Goal: Information Seeking & Learning: Find specific page/section

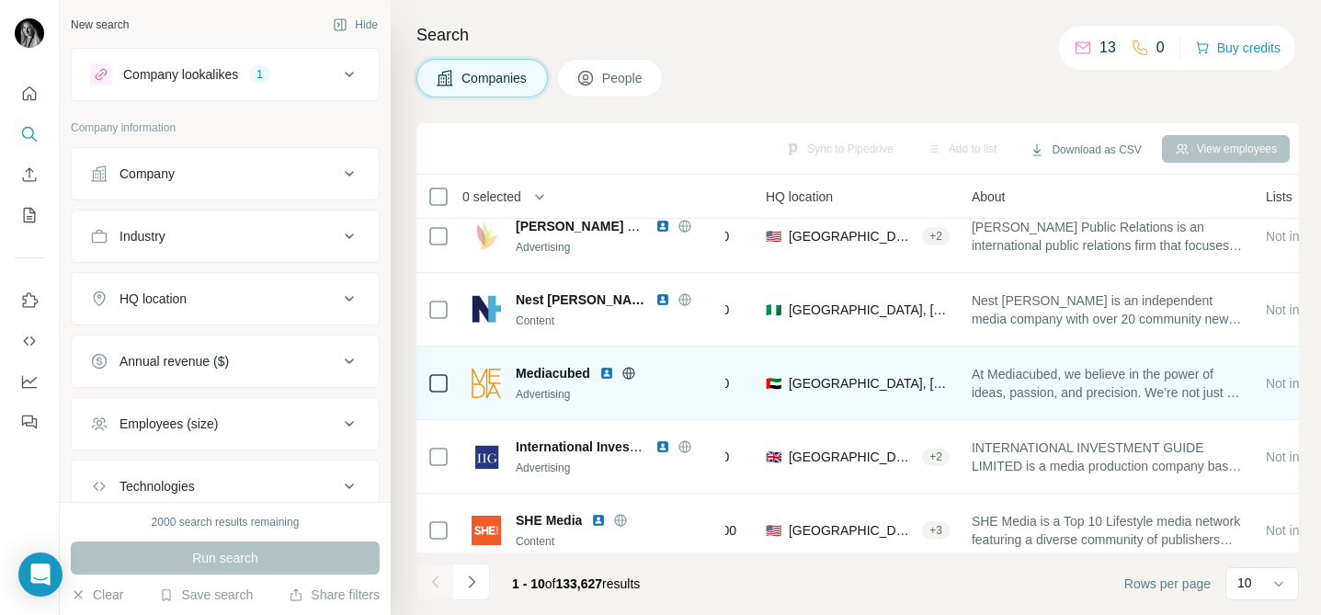
scroll to position [387, 237]
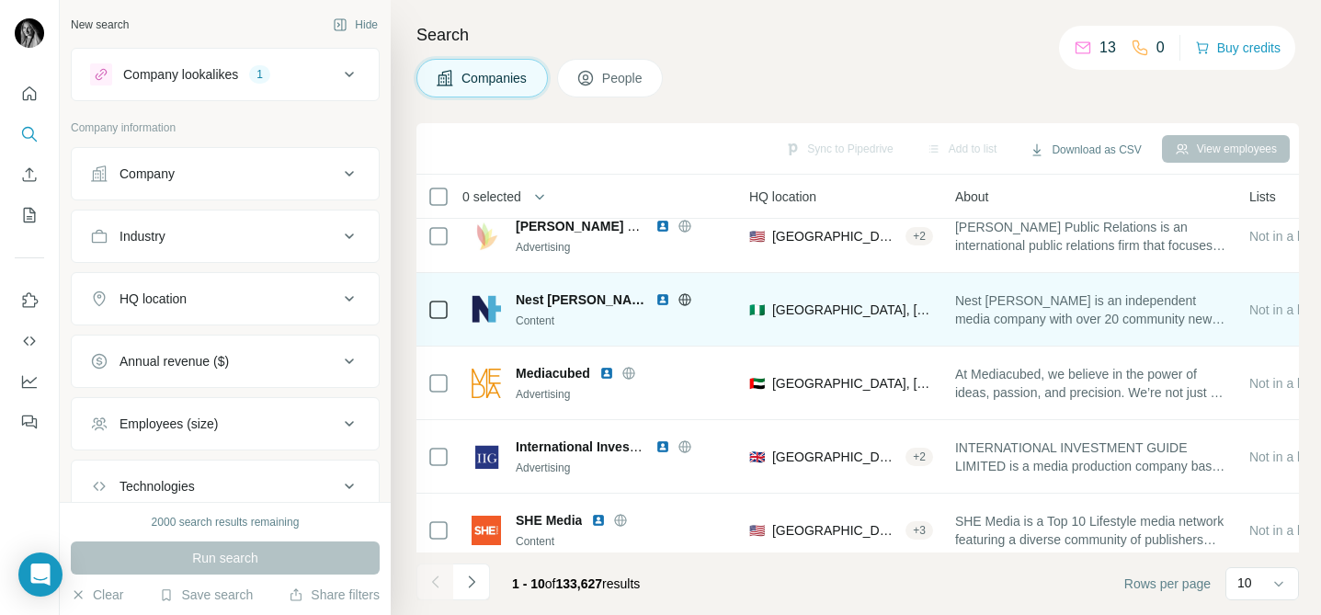
click at [655, 298] on img at bounding box center [662, 299] width 15 height 15
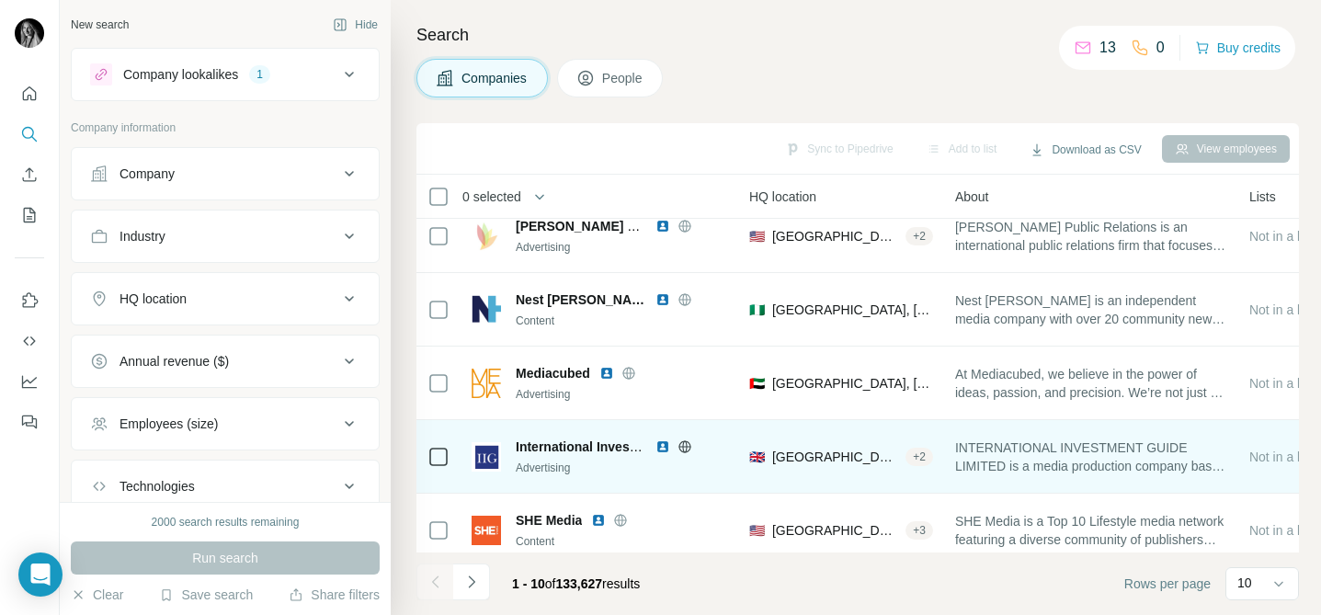
scroll to position [402, 237]
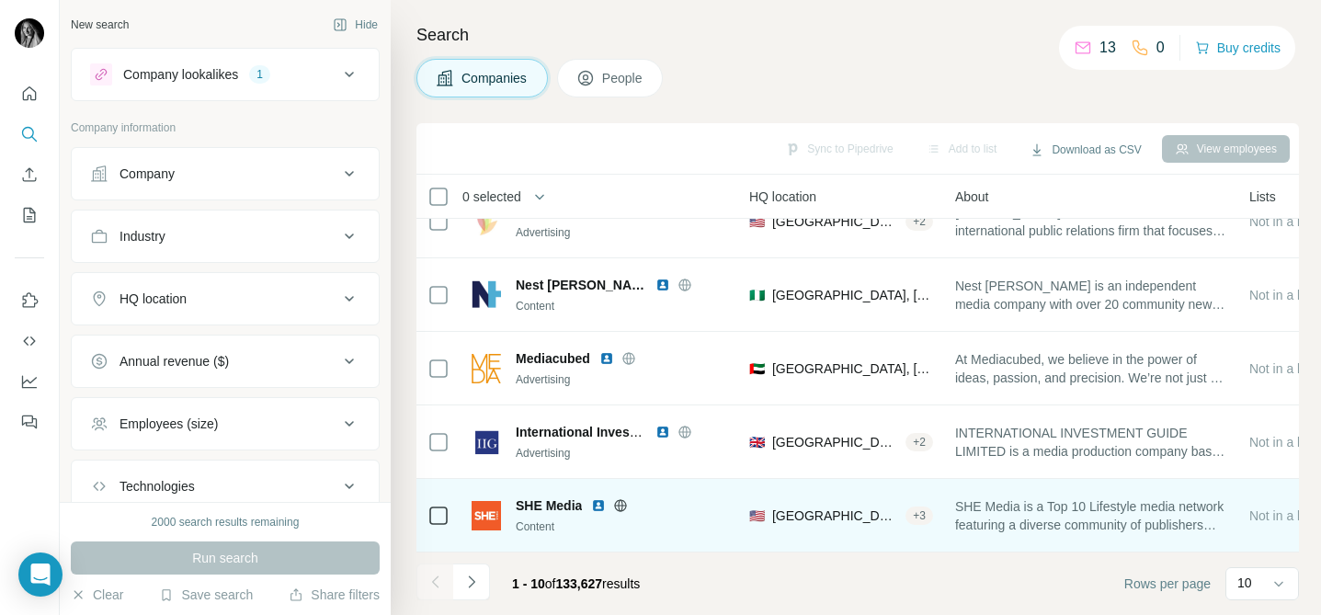
click at [598, 504] on img at bounding box center [598, 505] width 15 height 15
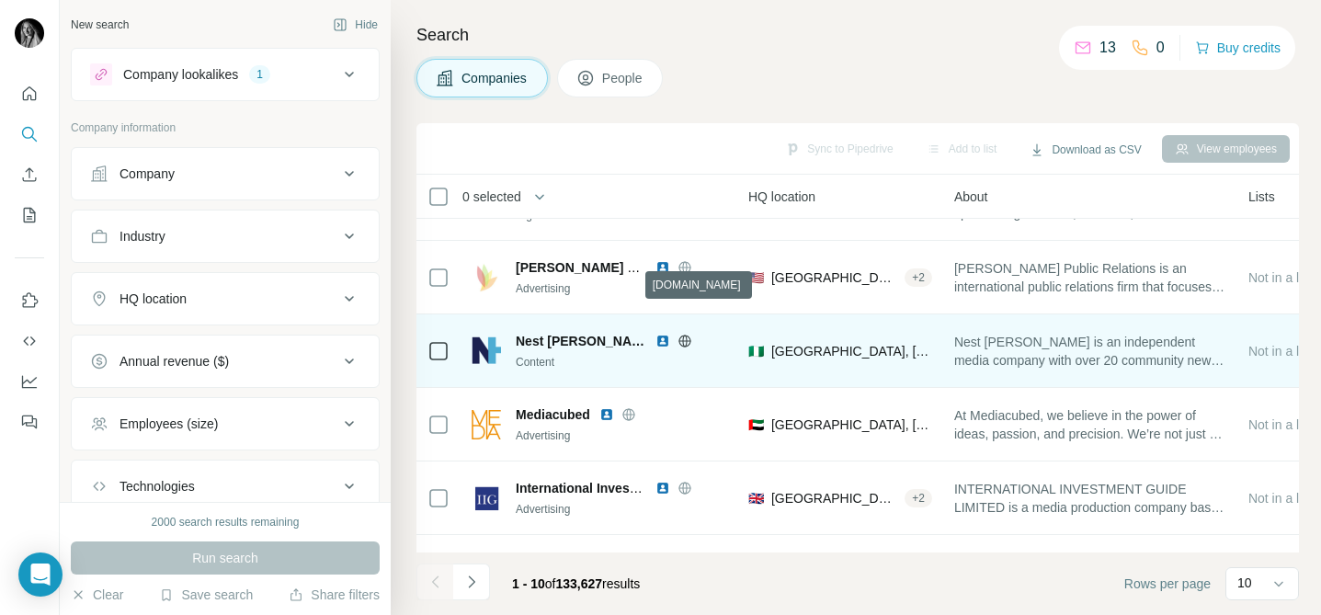
scroll to position [347, 239]
click at [682, 340] on icon at bounding box center [684, 339] width 5 height 12
click at [655, 336] on img at bounding box center [662, 339] width 15 height 15
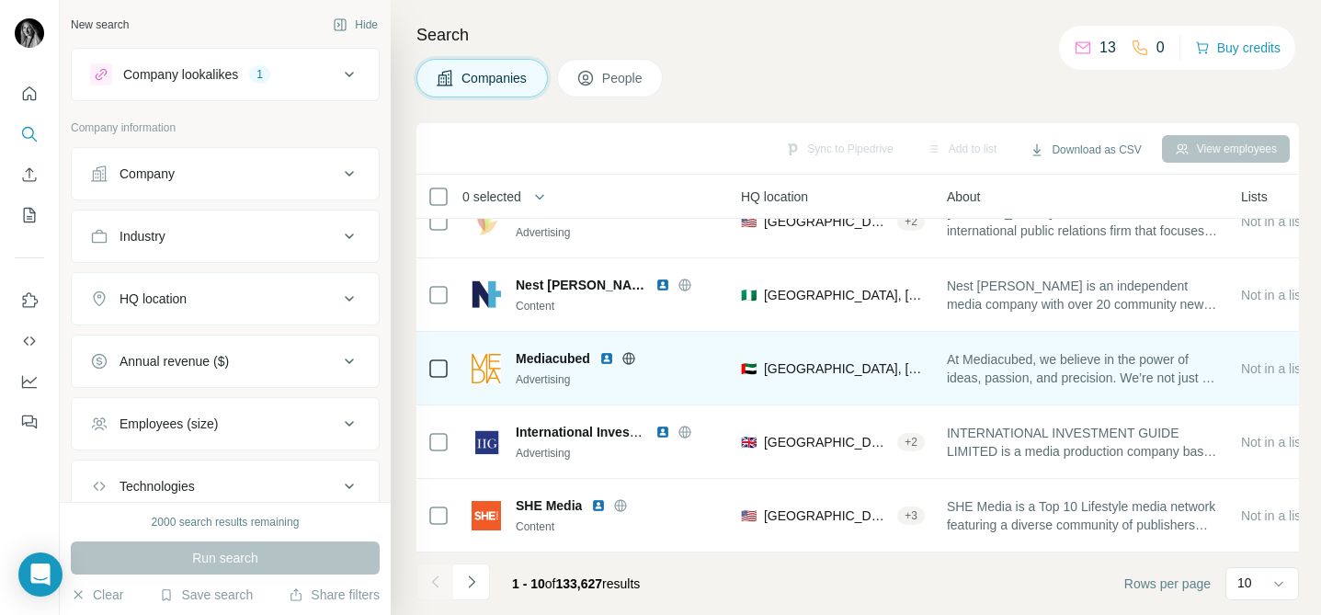
scroll to position [402, 245]
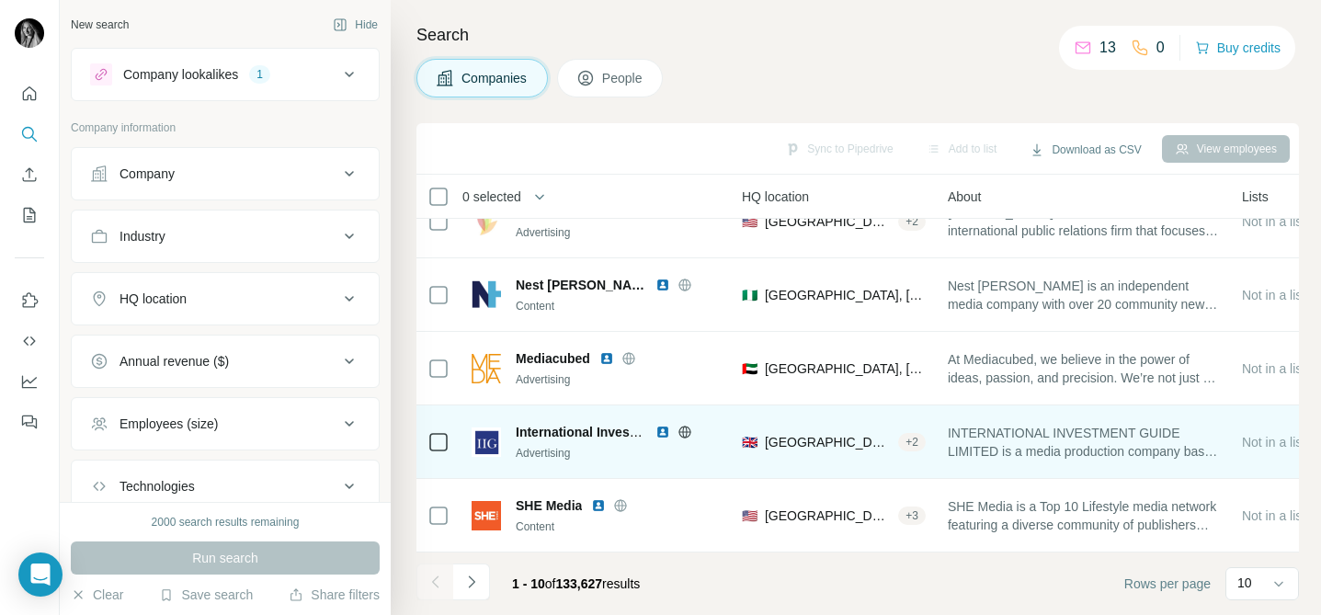
click at [664, 432] on img at bounding box center [662, 432] width 15 height 15
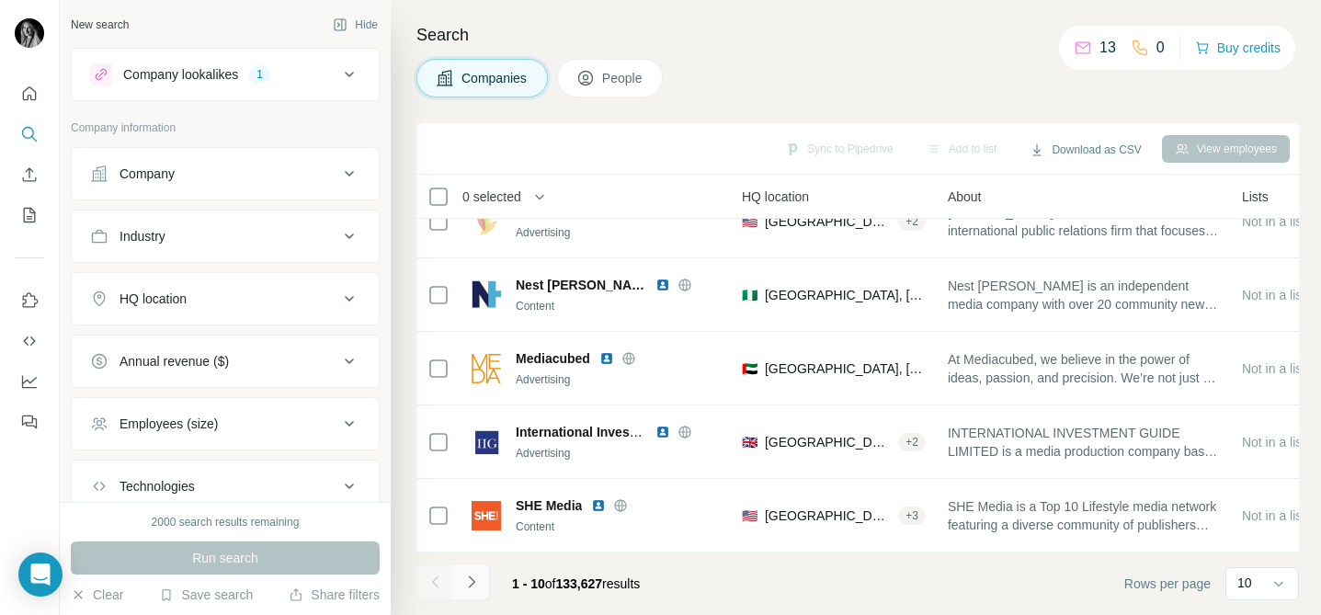
click at [481, 581] on button "Navigate to next page" at bounding box center [471, 581] width 37 height 37
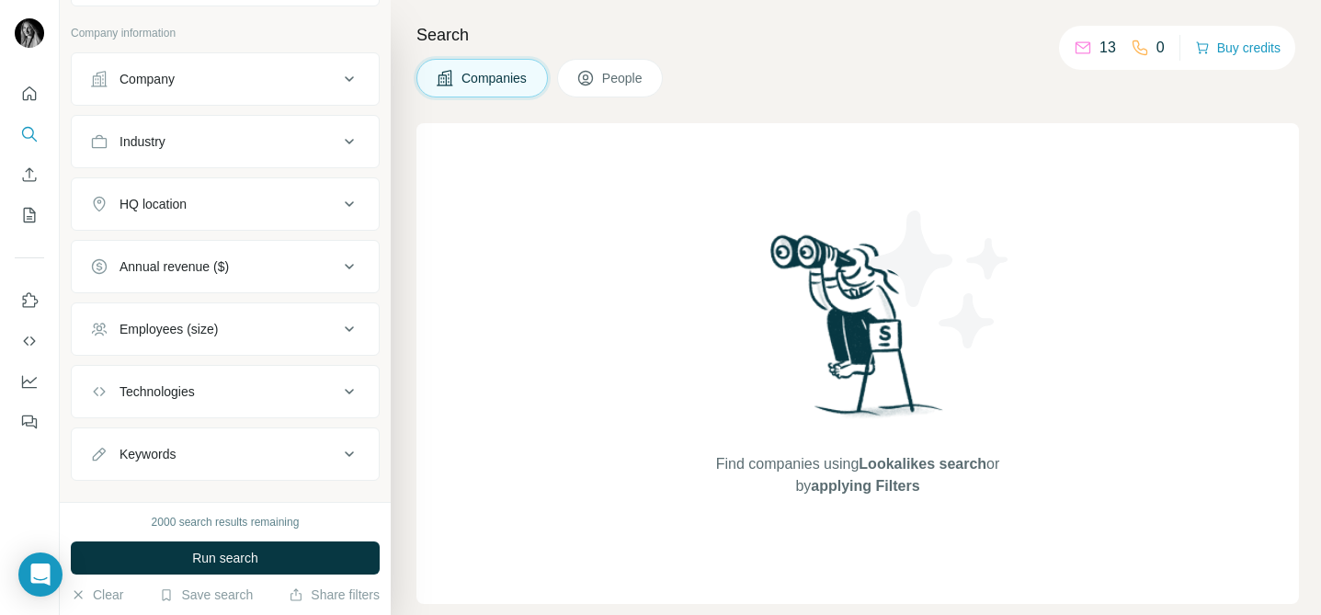
scroll to position [125, 0]
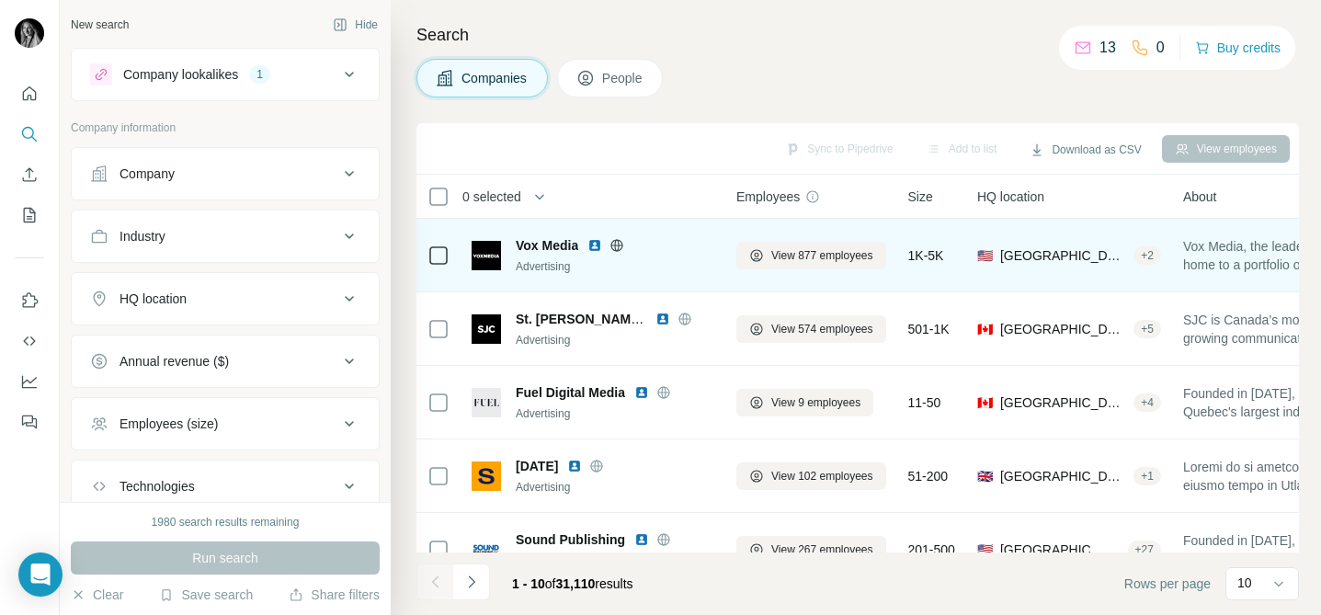
click at [597, 245] on img at bounding box center [594, 245] width 15 height 15
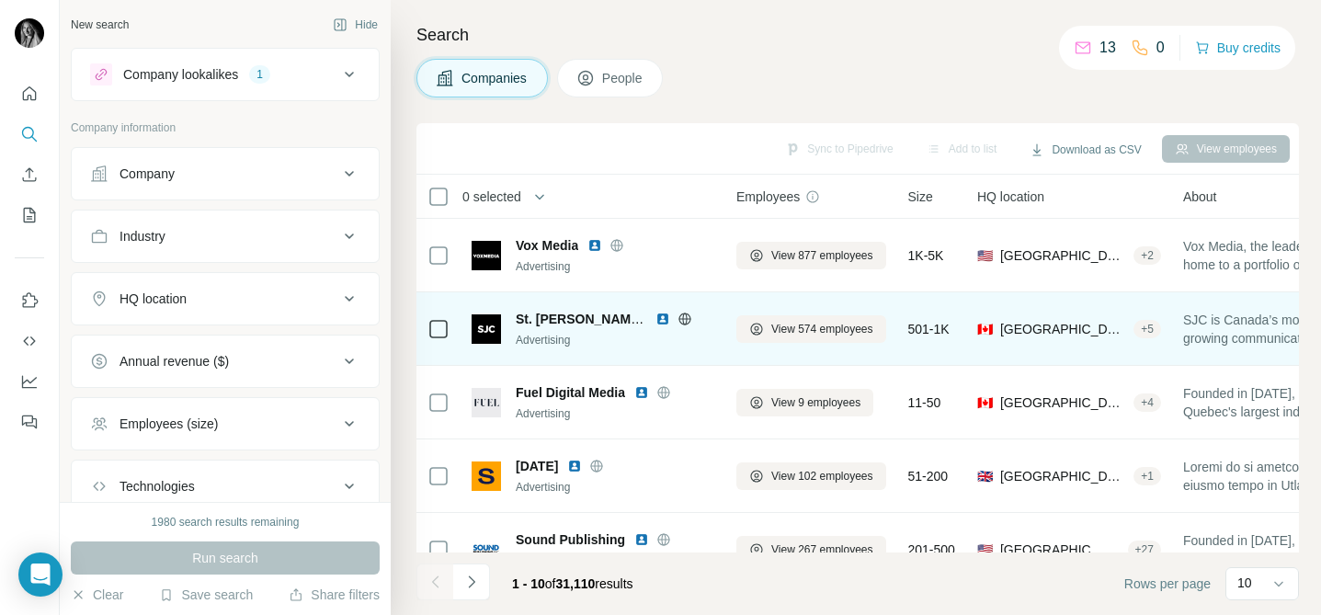
click at [663, 318] on img at bounding box center [662, 319] width 15 height 15
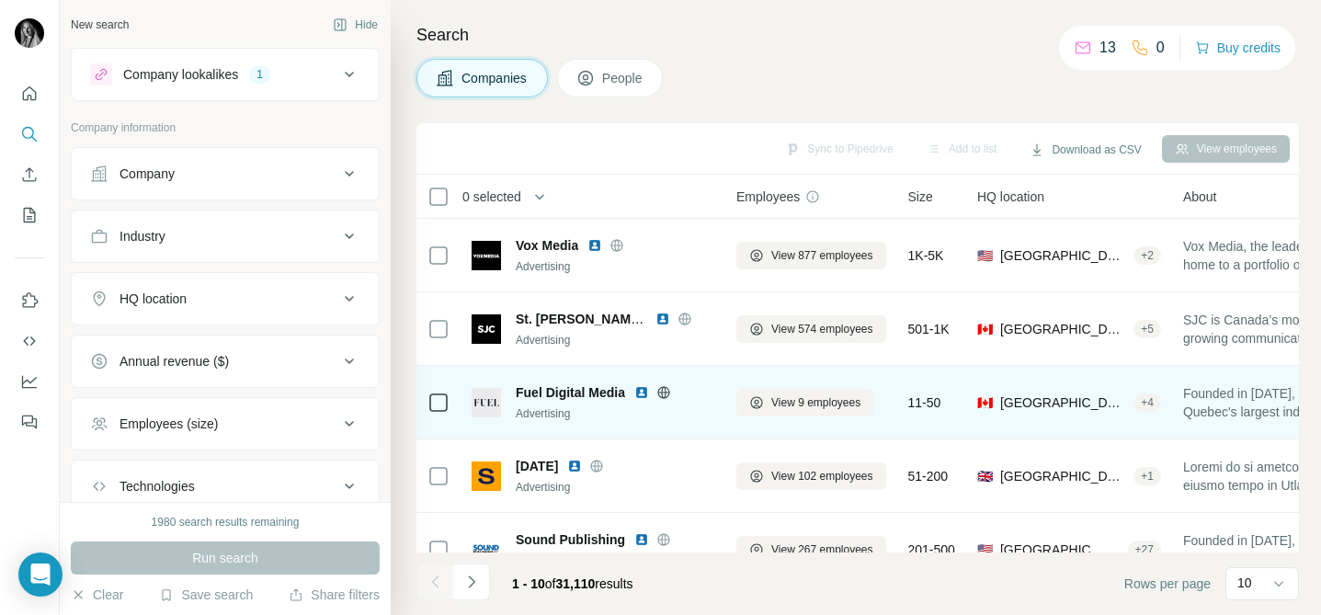
click at [641, 393] on img at bounding box center [641, 392] width 15 height 15
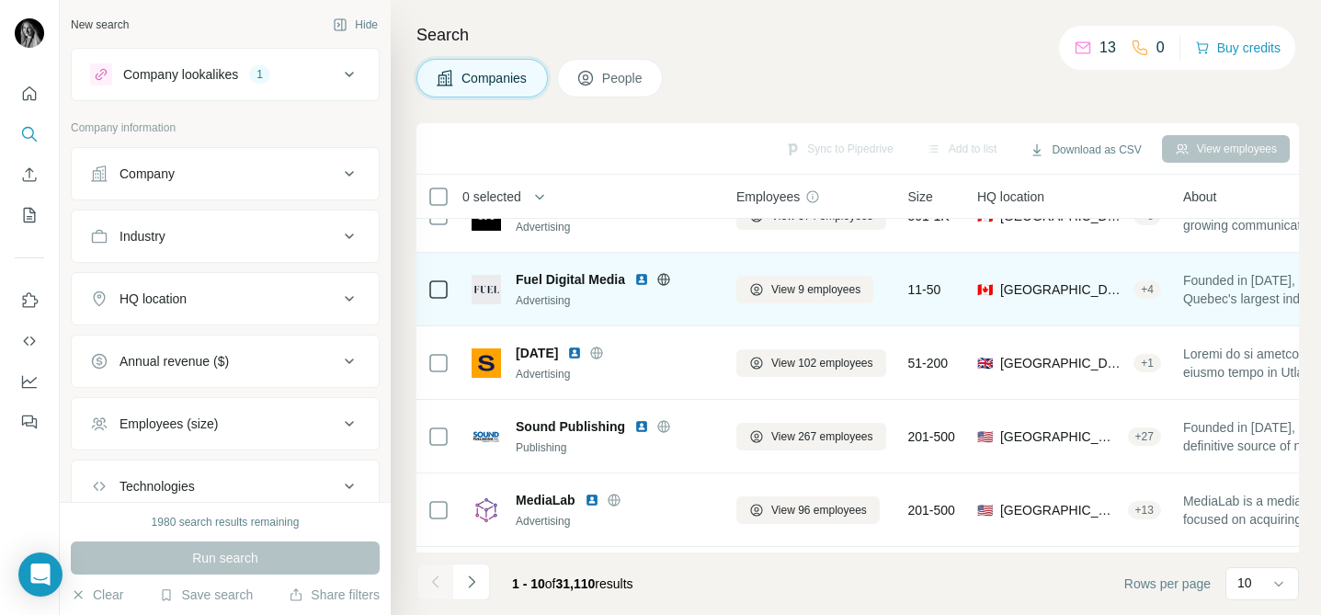
scroll to position [117, 0]
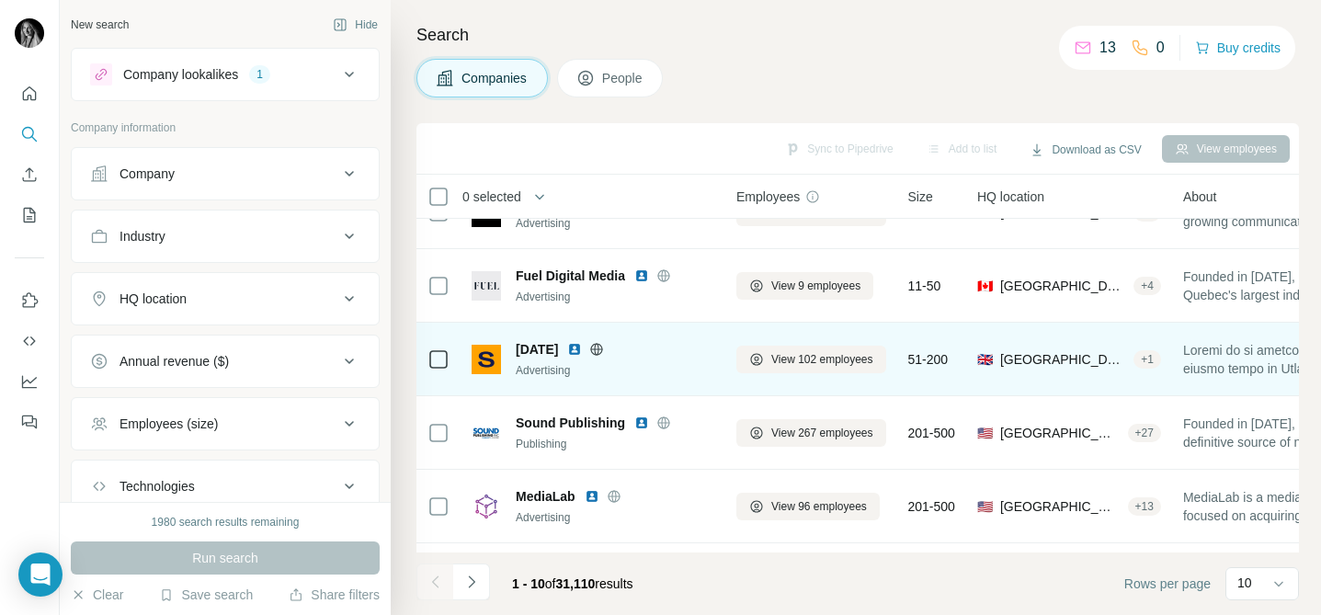
click at [580, 349] on img at bounding box center [574, 349] width 15 height 15
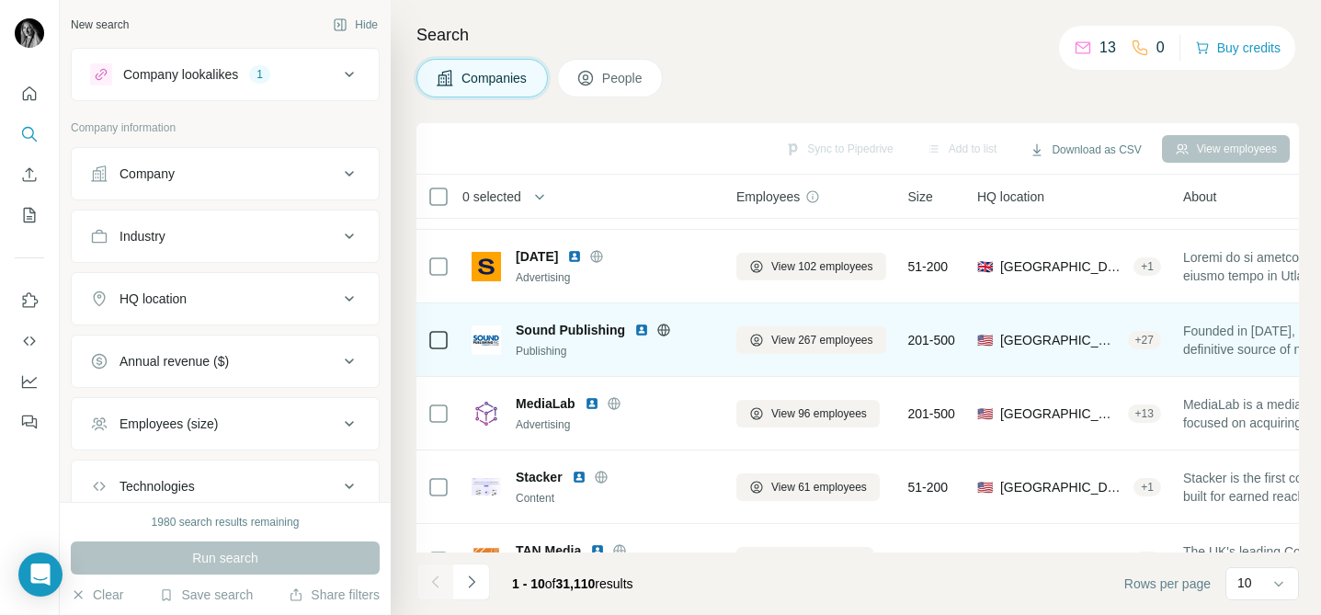
scroll to position [212, 0]
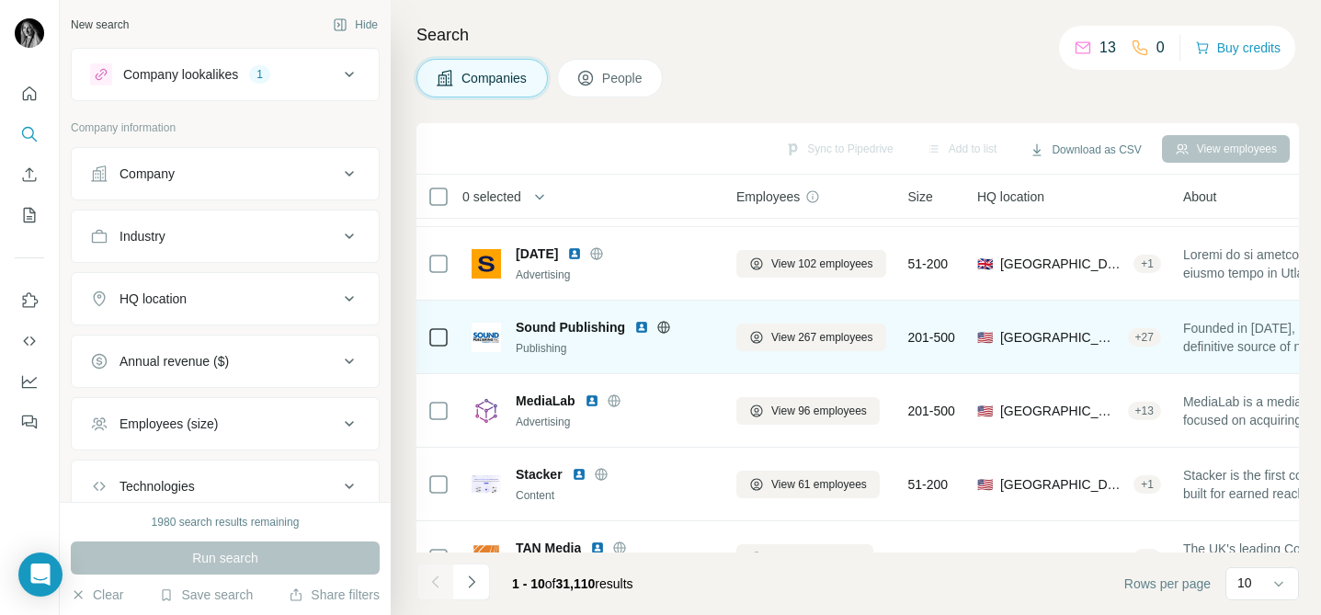
click at [640, 325] on img at bounding box center [641, 327] width 15 height 15
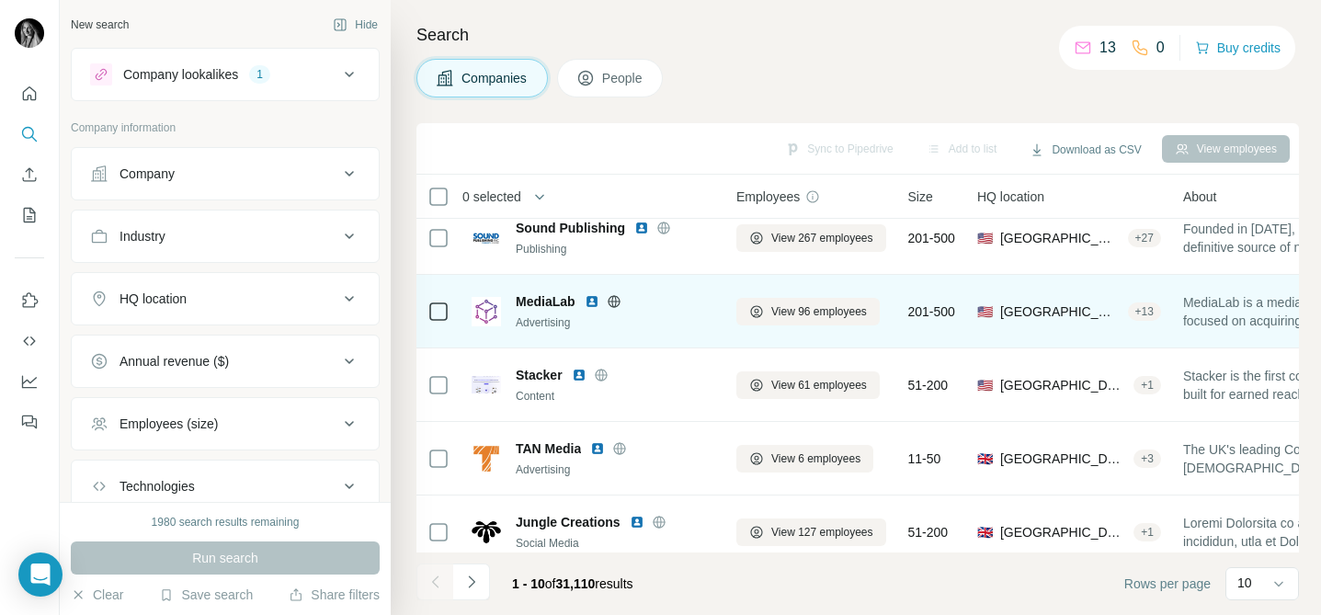
scroll to position [317, 0]
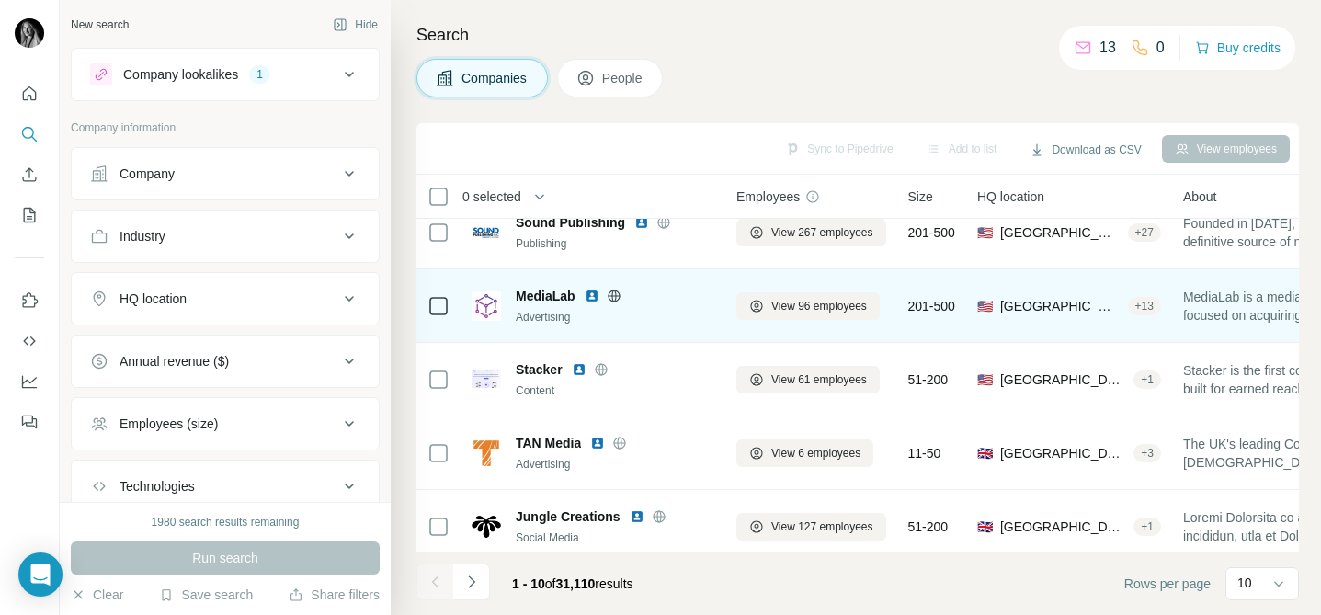
click at [595, 294] on img at bounding box center [592, 296] width 15 height 15
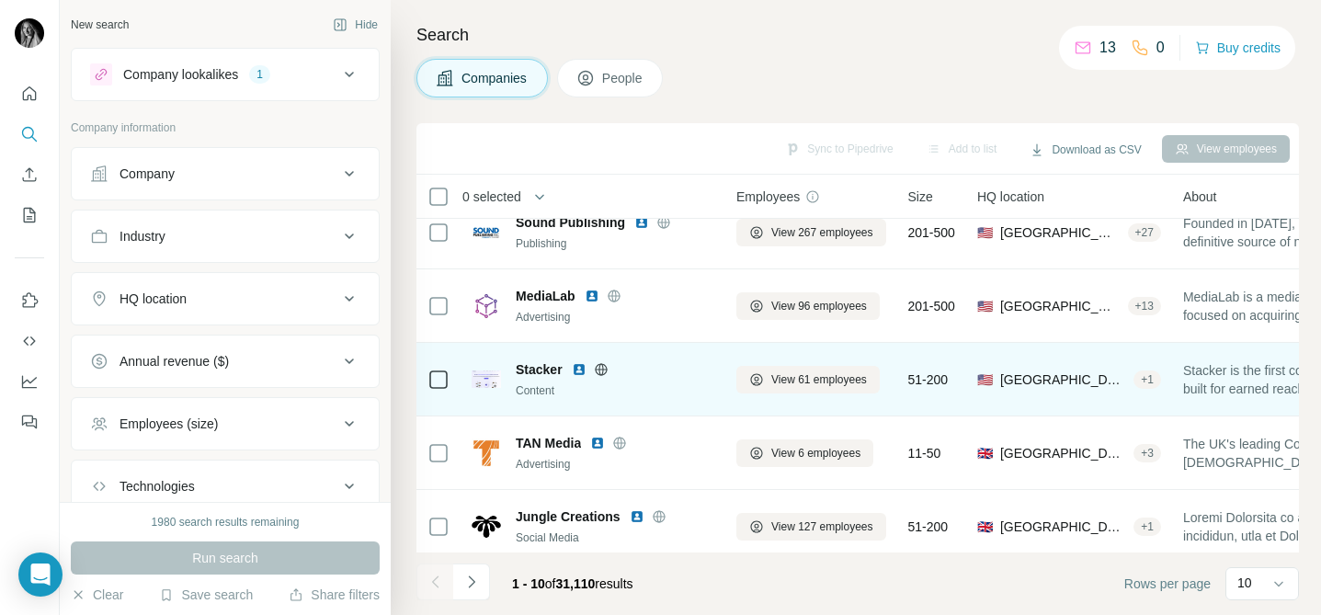
click at [582, 370] on img at bounding box center [579, 369] width 15 height 15
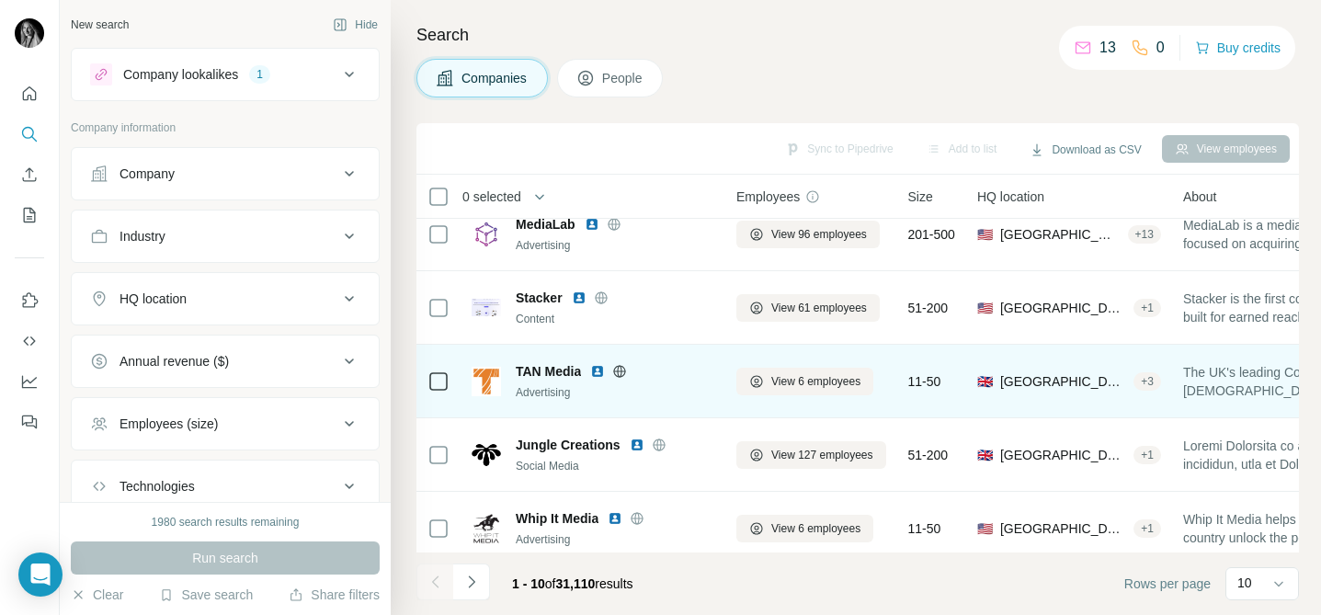
scroll to position [402, 0]
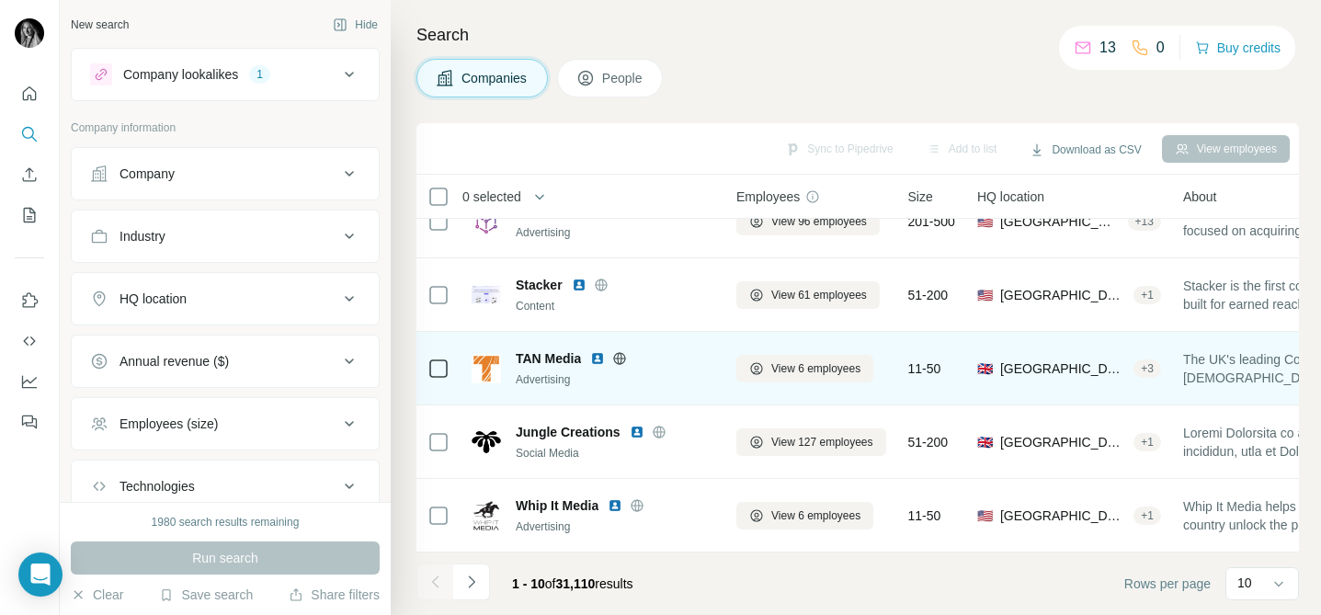
click at [600, 357] on img at bounding box center [597, 358] width 15 height 15
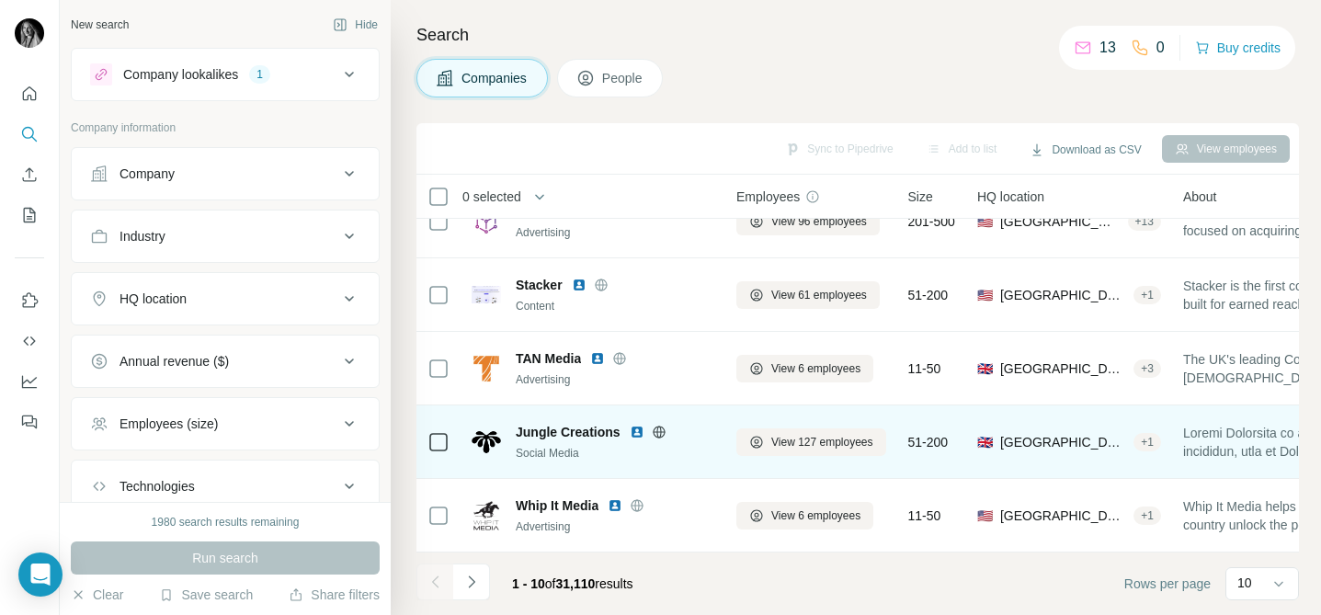
click at [638, 432] on img at bounding box center [637, 432] width 15 height 15
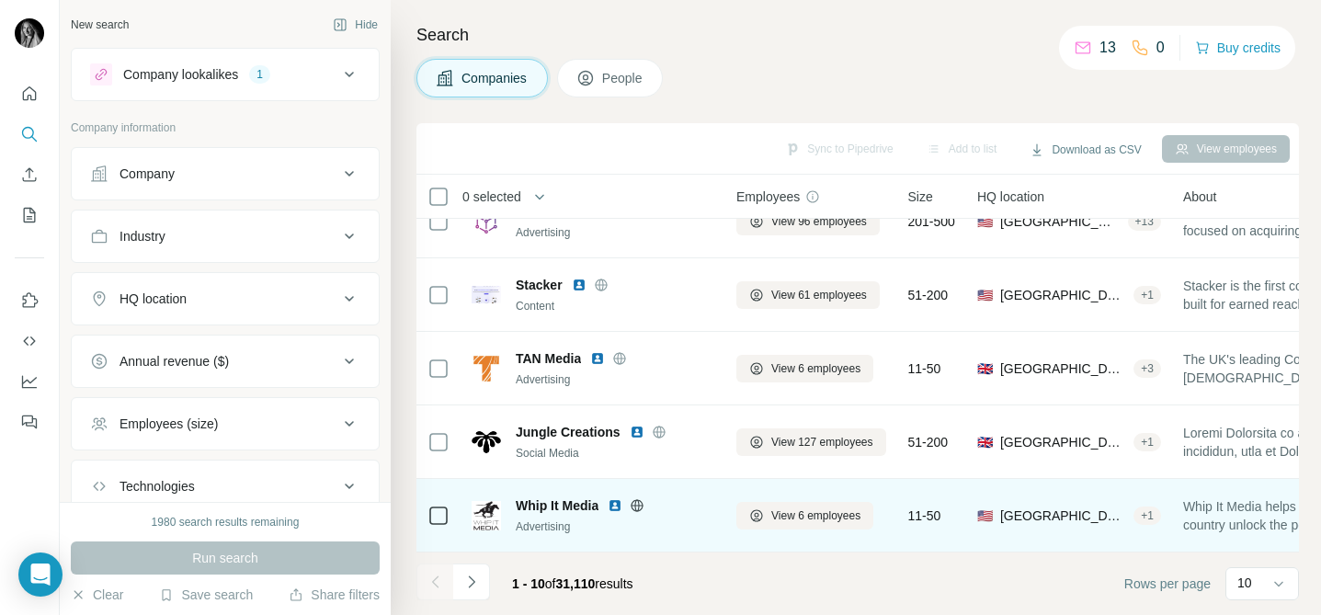
click at [617, 506] on img at bounding box center [615, 505] width 15 height 15
